Goal: Information Seeking & Learning: Learn about a topic

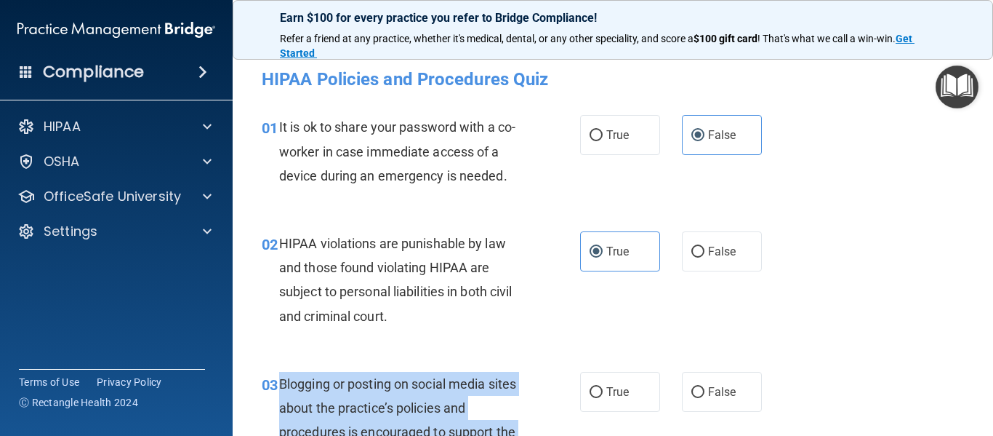
scroll to position [174, 0]
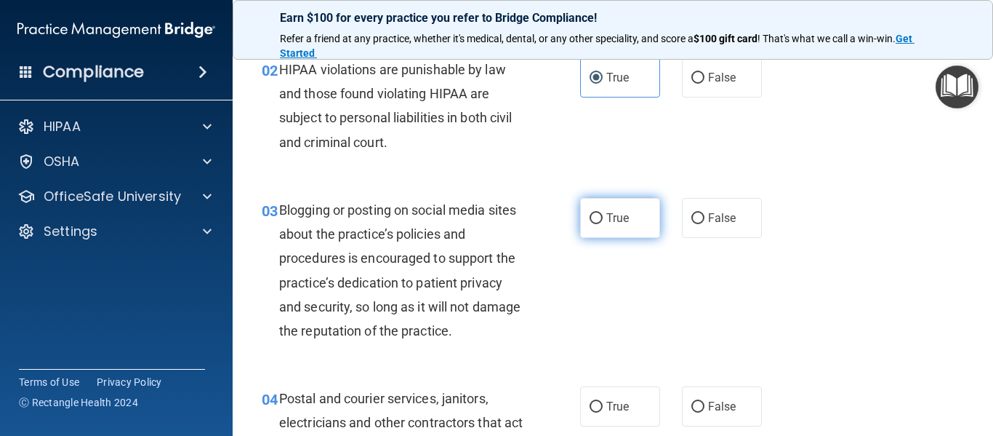
click at [623, 214] on span "True" at bounding box center [617, 218] width 23 height 14
click at [603, 214] on input "True" at bounding box center [596, 218] width 13 height 11
radio input "true"
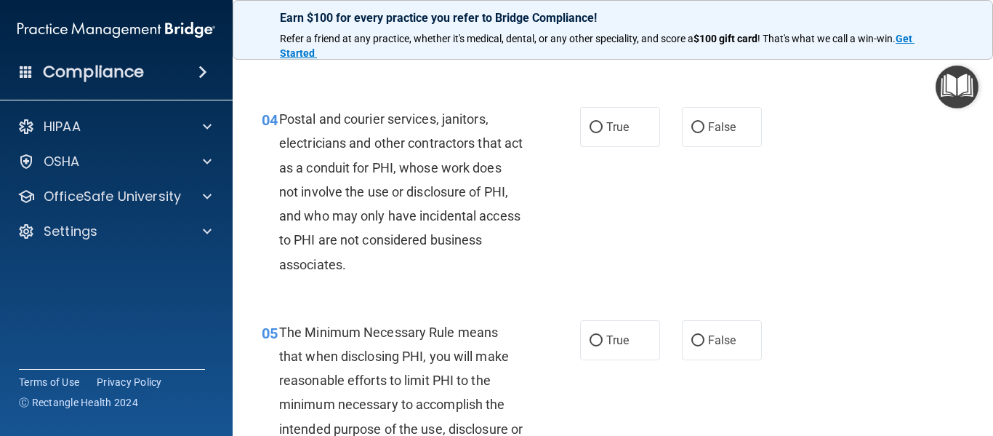
scroll to position [501, 0]
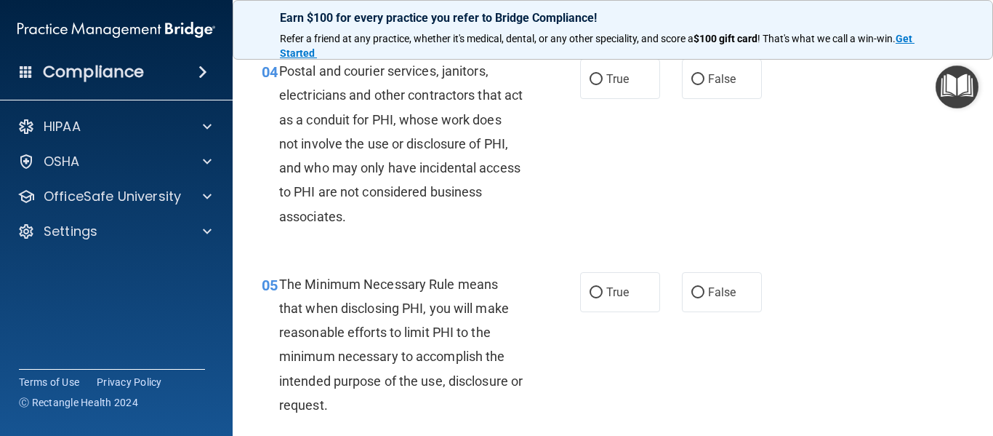
click at [414, 101] on span "Postal and courier services, janitors, electricians and other contractors that …" at bounding box center [401, 143] width 244 height 160
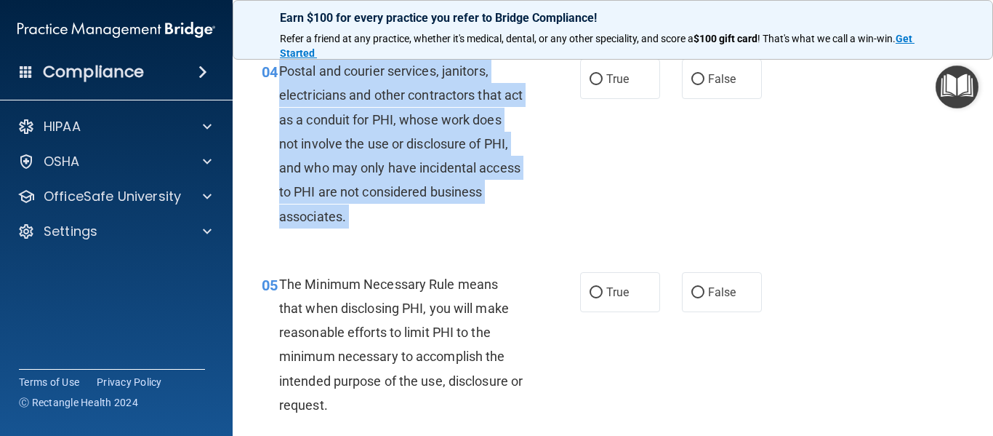
click at [414, 101] on span "Postal and courier services, janitors, electricians and other contractors that …" at bounding box center [401, 143] width 244 height 160
copy ng-form "Postal and courier services, janitors, electricians and other contractors that …"
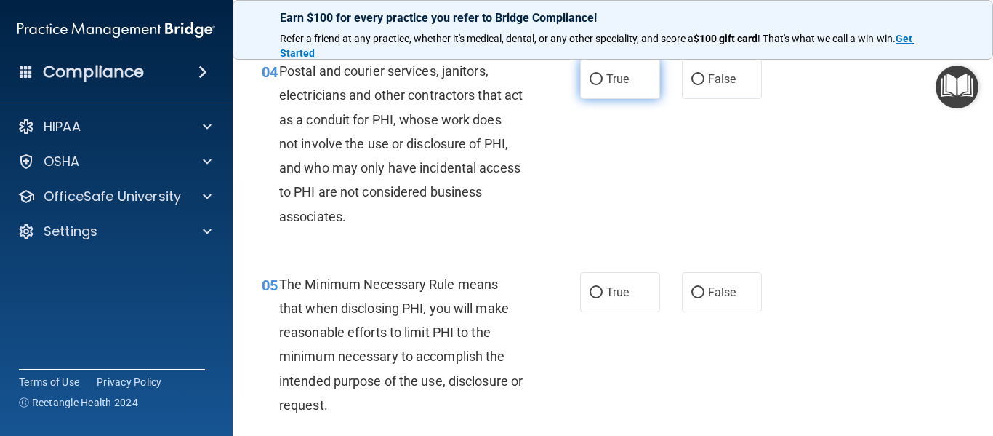
click at [619, 87] on label "True" at bounding box center [620, 79] width 80 height 40
click at [603, 85] on input "True" at bounding box center [596, 79] width 13 height 11
radio input "true"
click at [426, 342] on div "The Minimum Necessary Rule means that when disclosing PHI, you will make reason…" at bounding box center [406, 344] width 255 height 145
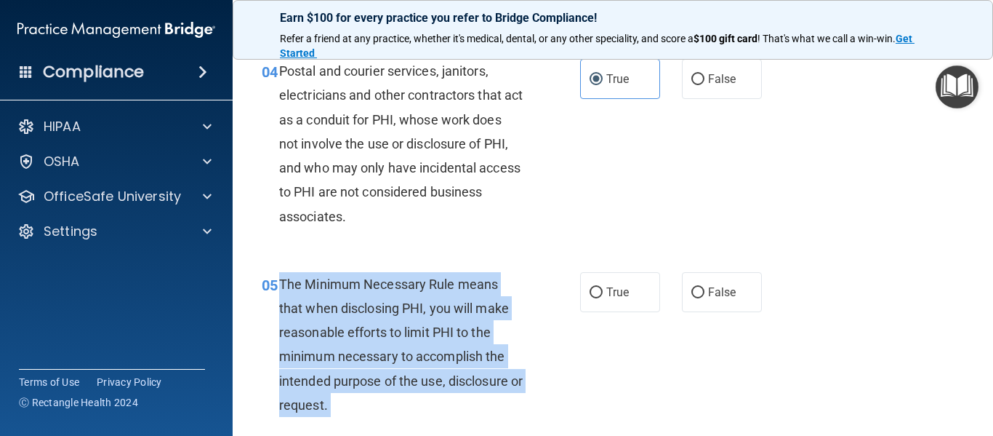
click at [426, 342] on div "The Minimum Necessary Rule means that when disclosing PHI, you will make reason…" at bounding box center [406, 344] width 255 height 145
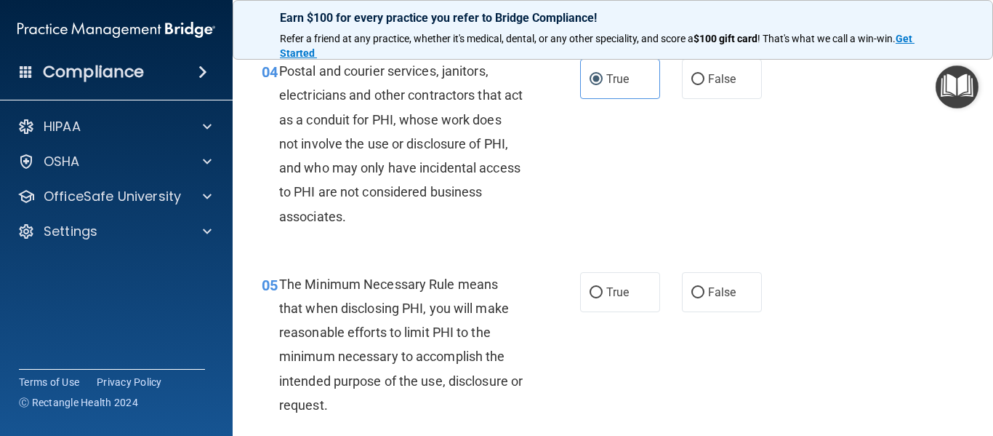
click at [399, 294] on div "The Minimum Necessary Rule means that when disclosing PHI, you will make reason…" at bounding box center [406, 344] width 255 height 145
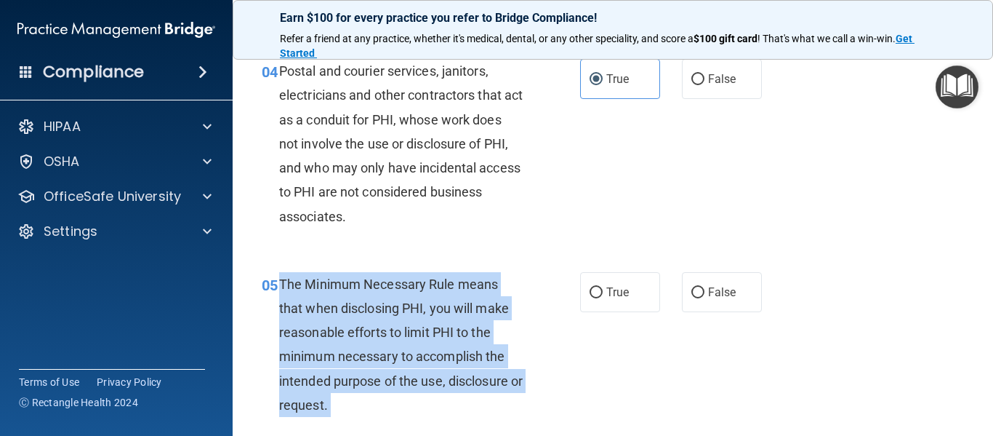
click at [399, 294] on div "The Minimum Necessary Rule means that when disclosing PHI, you will make reason…" at bounding box center [406, 344] width 255 height 145
copy ng-form "The Minimum Necessary Rule means that when disclosing PHI, you will make reason…"
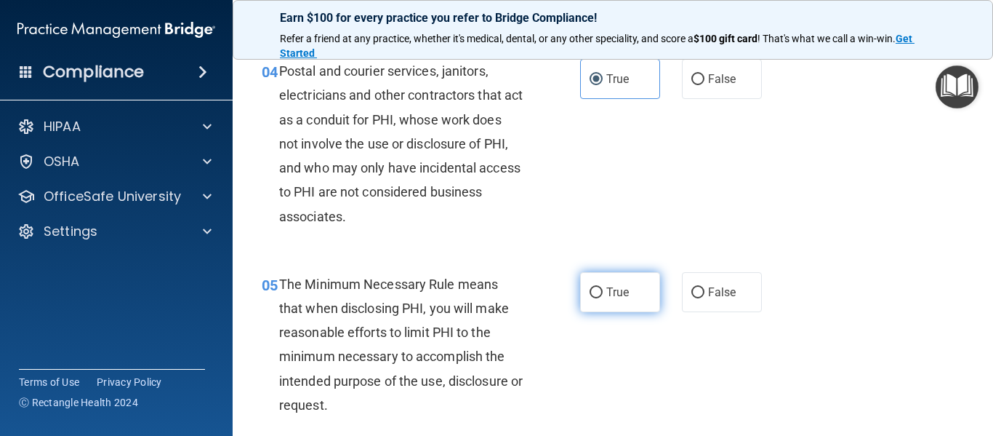
click at [584, 285] on label "True" at bounding box center [620, 292] width 80 height 40
click at [590, 287] on input "True" at bounding box center [596, 292] width 13 height 11
radio input "true"
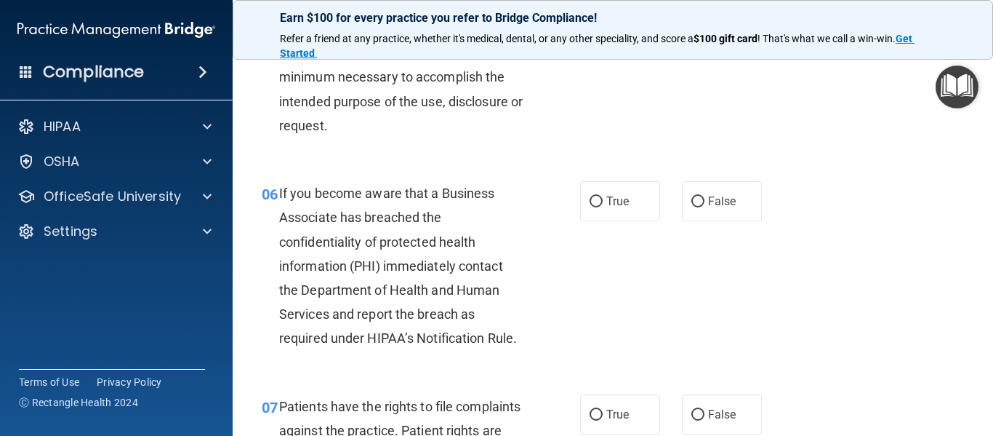
scroll to position [819, 0]
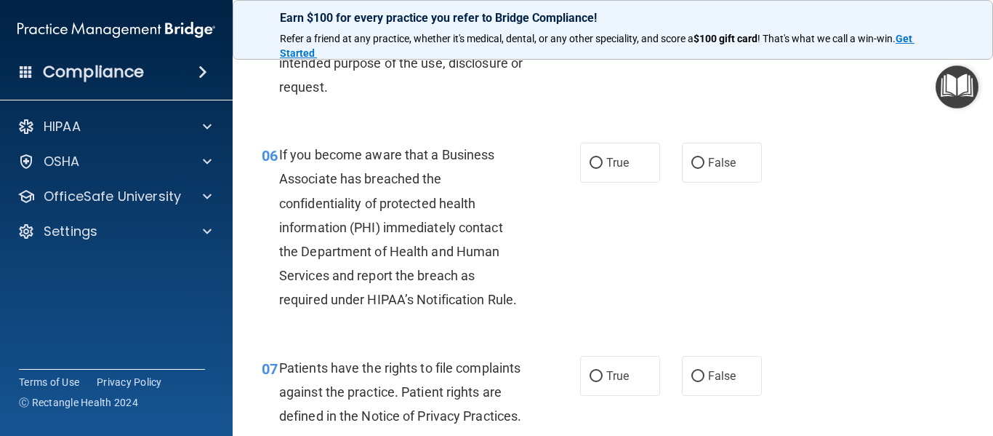
click at [383, 233] on span "If you become aware that a Business Associate has breached the confidentiality …" at bounding box center [398, 227] width 238 height 160
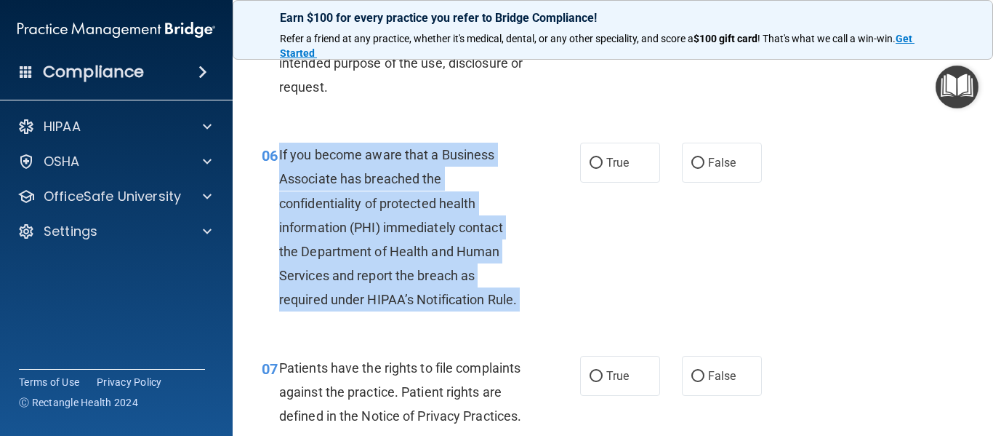
click at [383, 233] on span "If you become aware that a Business Associate has breached the confidentiality …" at bounding box center [398, 227] width 238 height 160
copy ng-form "If you become aware that a Business Associate has breached the confidentiality …"
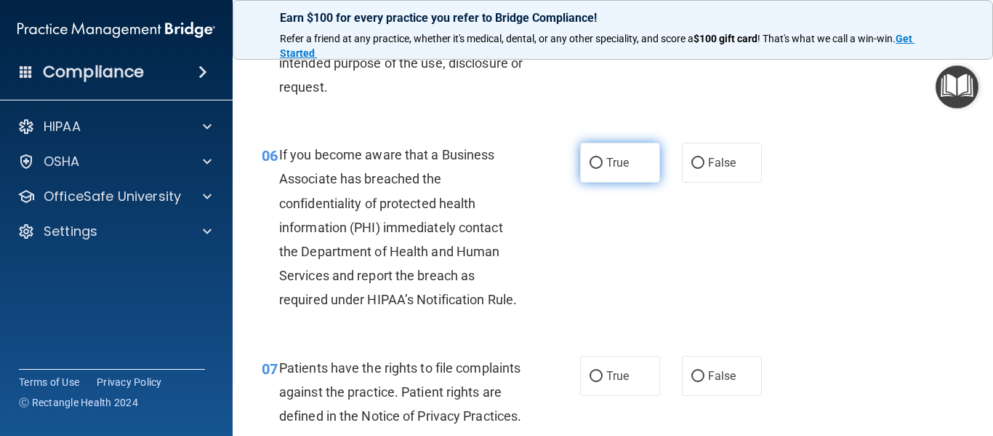
click at [582, 156] on label "True" at bounding box center [620, 163] width 80 height 40
click at [590, 158] on input "True" at bounding box center [596, 163] width 13 height 11
radio input "true"
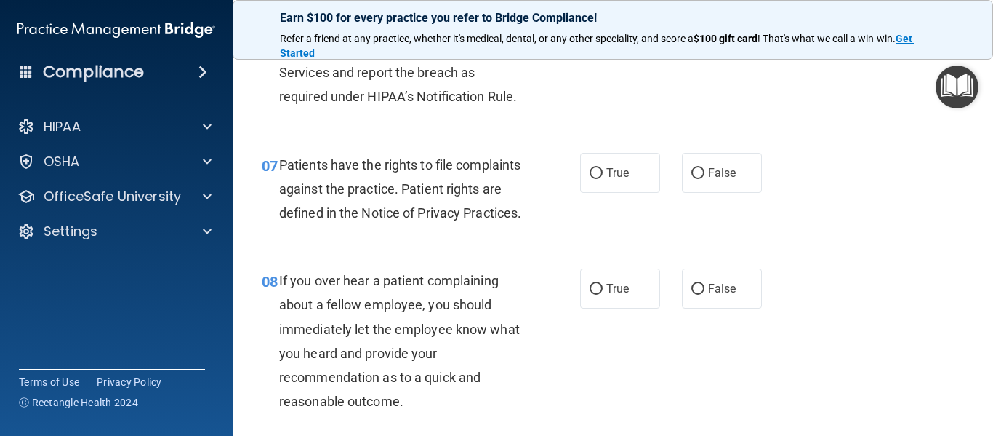
scroll to position [1031, 0]
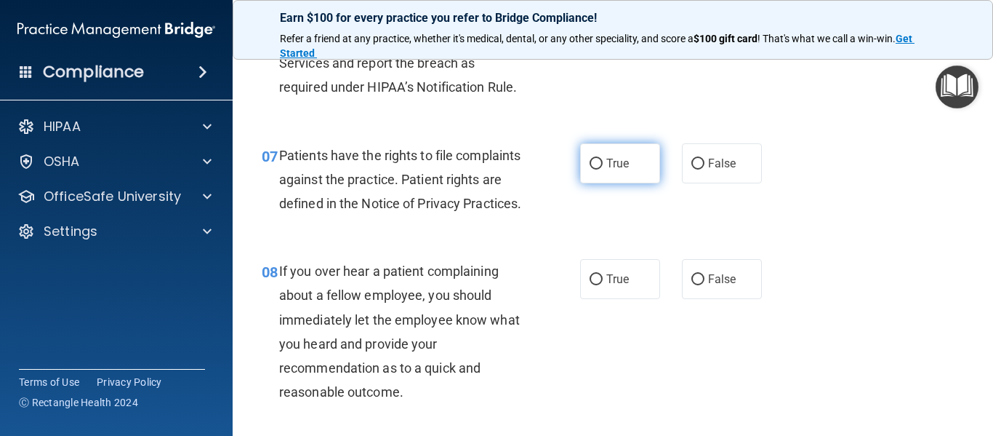
click at [619, 155] on label "True" at bounding box center [620, 163] width 80 height 40
click at [603, 159] on input "True" at bounding box center [596, 164] width 13 height 11
radio input "true"
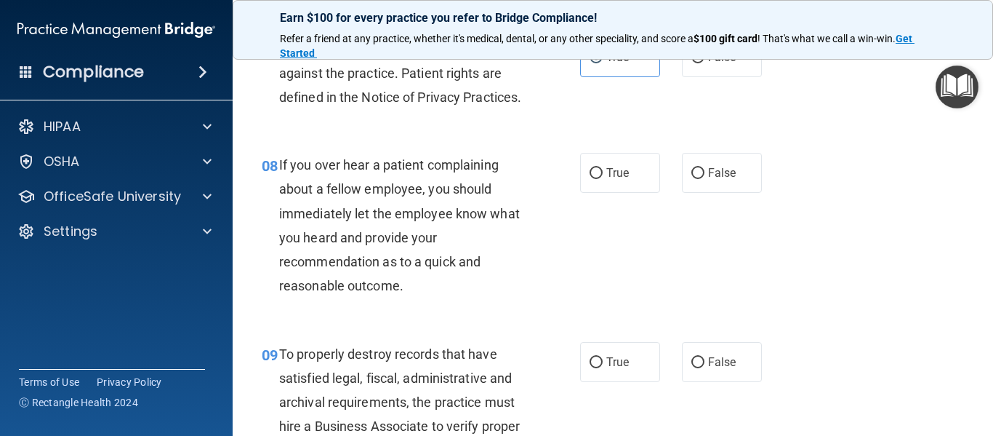
scroll to position [1233, 0]
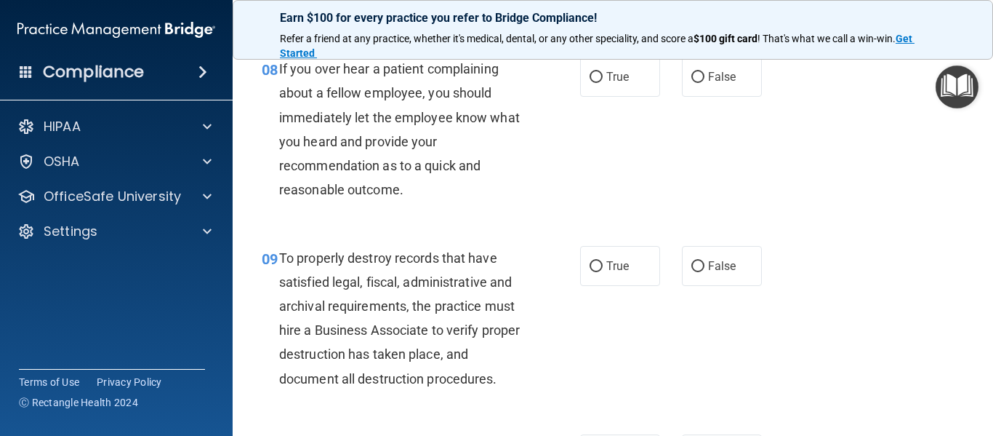
click at [441, 147] on span "If you over hear a patient complaining about a fellow employee, you should imme…" at bounding box center [399, 129] width 241 height 136
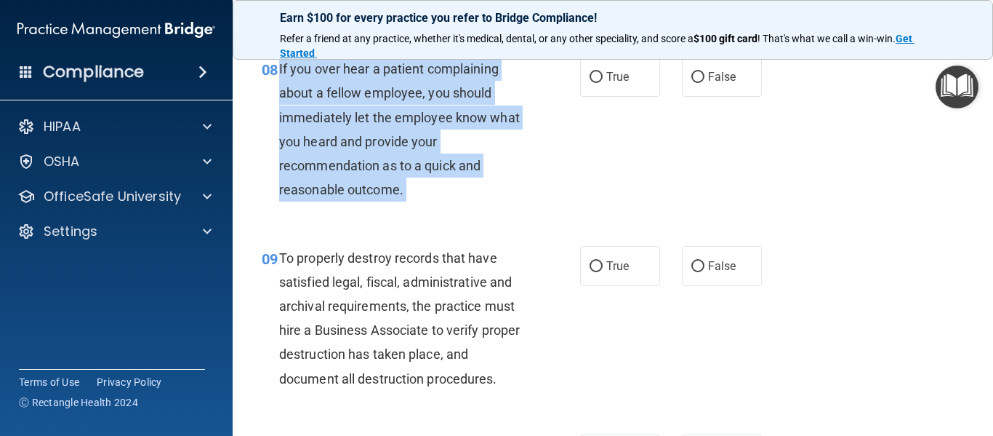
click at [441, 147] on span "If you over hear a patient complaining about a fellow employee, you should imme…" at bounding box center [399, 129] width 241 height 136
copy ng-form "If you over hear a patient complaining about a fellow employee, you should imme…"
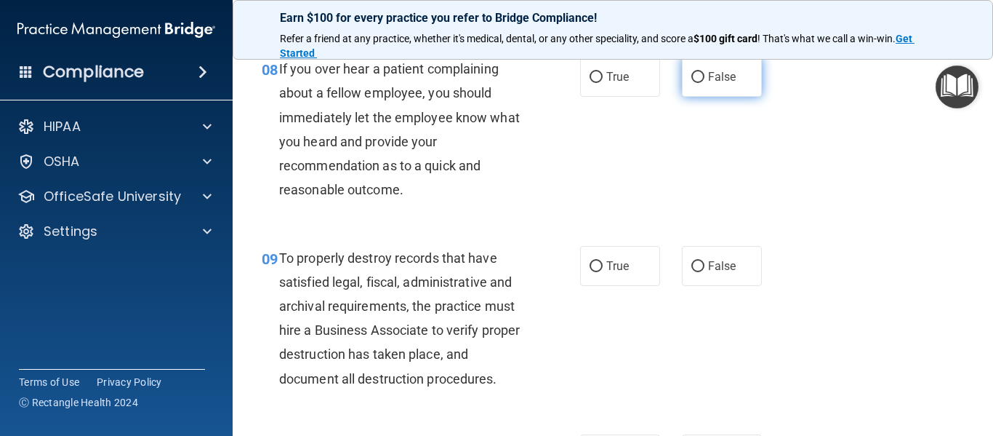
click at [742, 97] on label "False" at bounding box center [722, 77] width 80 height 40
click at [705, 83] on input "False" at bounding box center [697, 77] width 13 height 11
radio input "true"
click at [385, 295] on div "To properly destroy records that have satisfied legal, fiscal, administrative a…" at bounding box center [406, 318] width 255 height 145
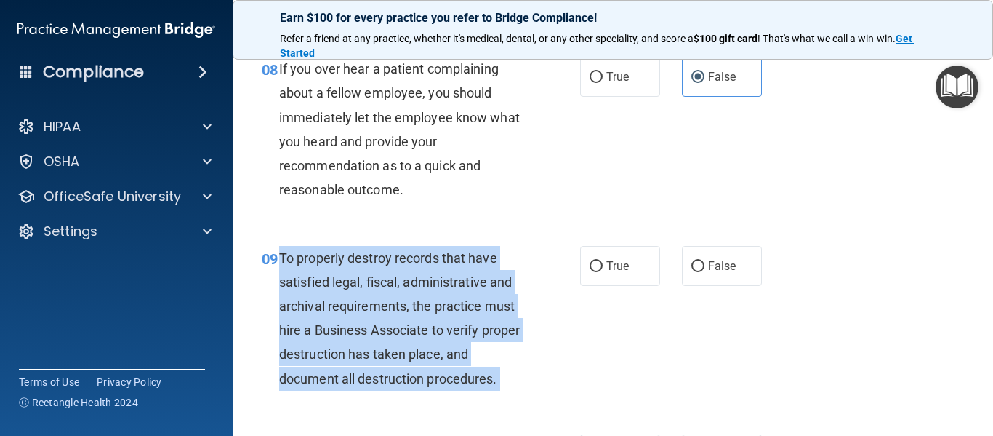
click at [385, 295] on div "To properly destroy records that have satisfied legal, fiscal, administrative a…" at bounding box center [406, 318] width 255 height 145
click at [393, 298] on span "To properly destroy records that have satisfied legal, fiscal, administrative a…" at bounding box center [399, 318] width 241 height 136
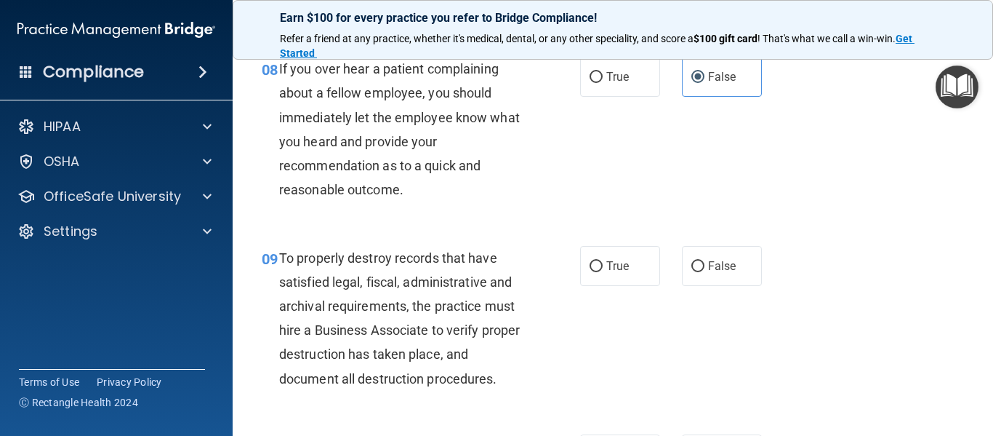
click at [668, 280] on div "True False" at bounding box center [676, 266] width 192 height 40
click at [682, 284] on label "False" at bounding box center [722, 266] width 80 height 40
click at [691, 272] on input "False" at bounding box center [697, 266] width 13 height 11
radio input "true"
click at [478, 317] on div "To properly destroy records that have satisfied legal, fiscal, administrative a…" at bounding box center [406, 318] width 255 height 145
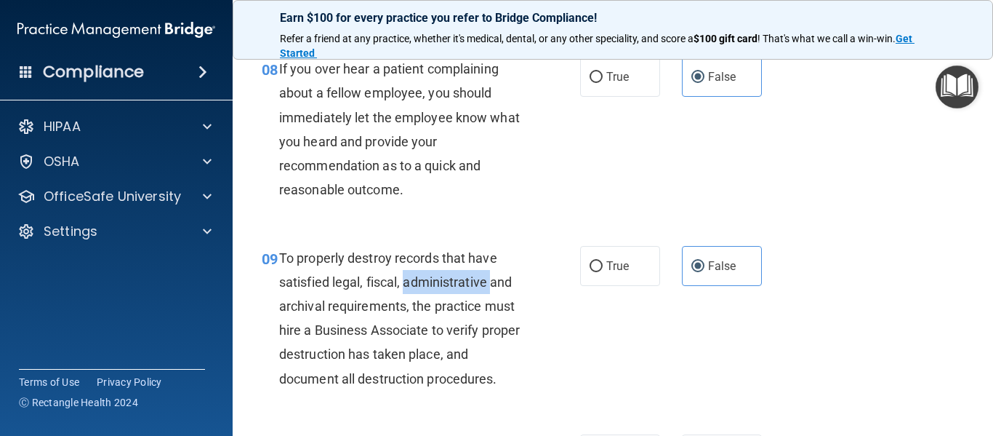
click at [478, 317] on div "To properly destroy records that have satisfied legal, fiscal, administrative a…" at bounding box center [406, 318] width 255 height 145
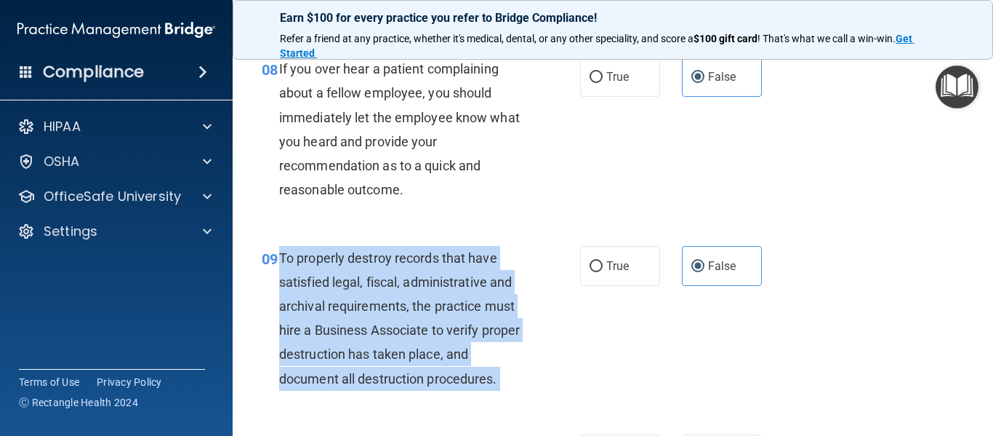
click at [478, 317] on div "To properly destroy records that have satisfied legal, fiscal, administrative a…" at bounding box center [406, 318] width 255 height 145
copy ng-form "To properly destroy records that have satisfied legal, fiscal, administrative a…"
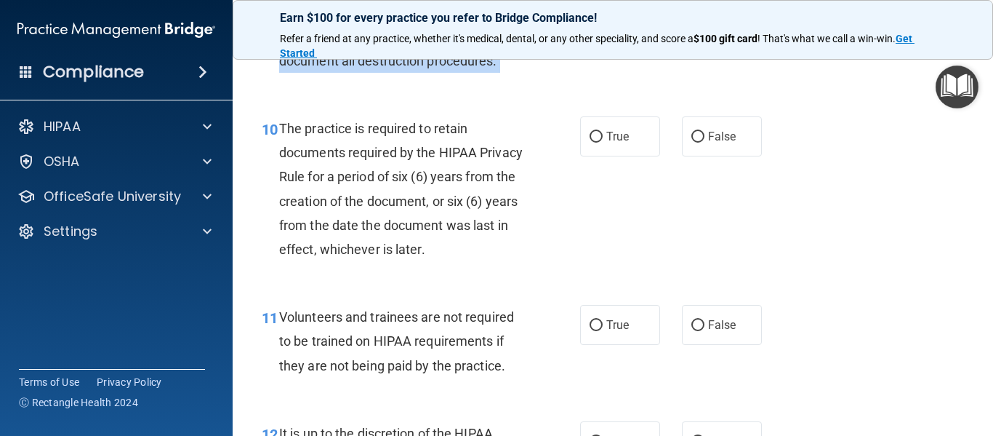
scroll to position [1561, 0]
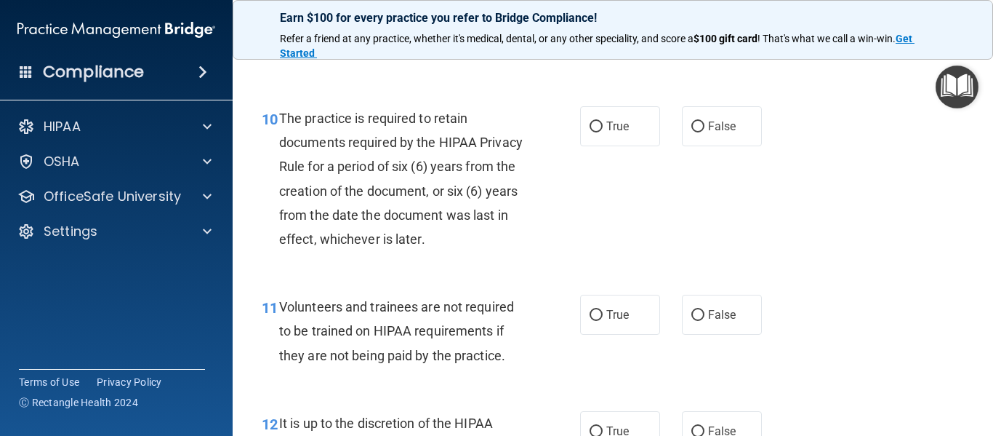
click at [348, 208] on span "The practice is required to retain documents required by the HIPAA Privacy Rule…" at bounding box center [401, 179] width 244 height 136
